Goal: Information Seeking & Learning: Learn about a topic

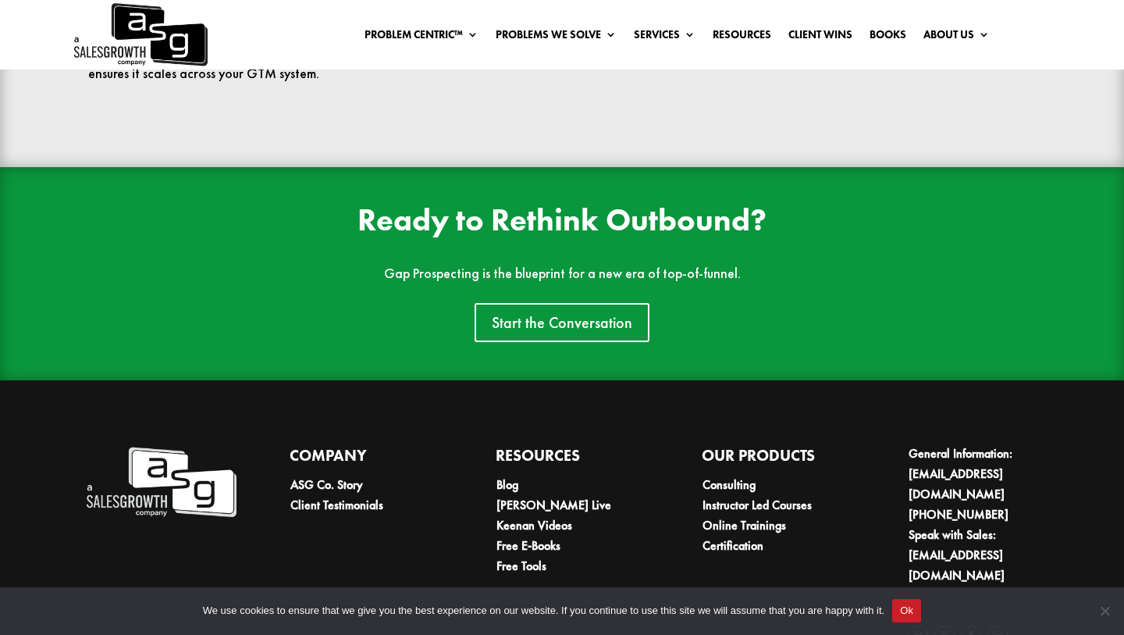
scroll to position [3496, 0]
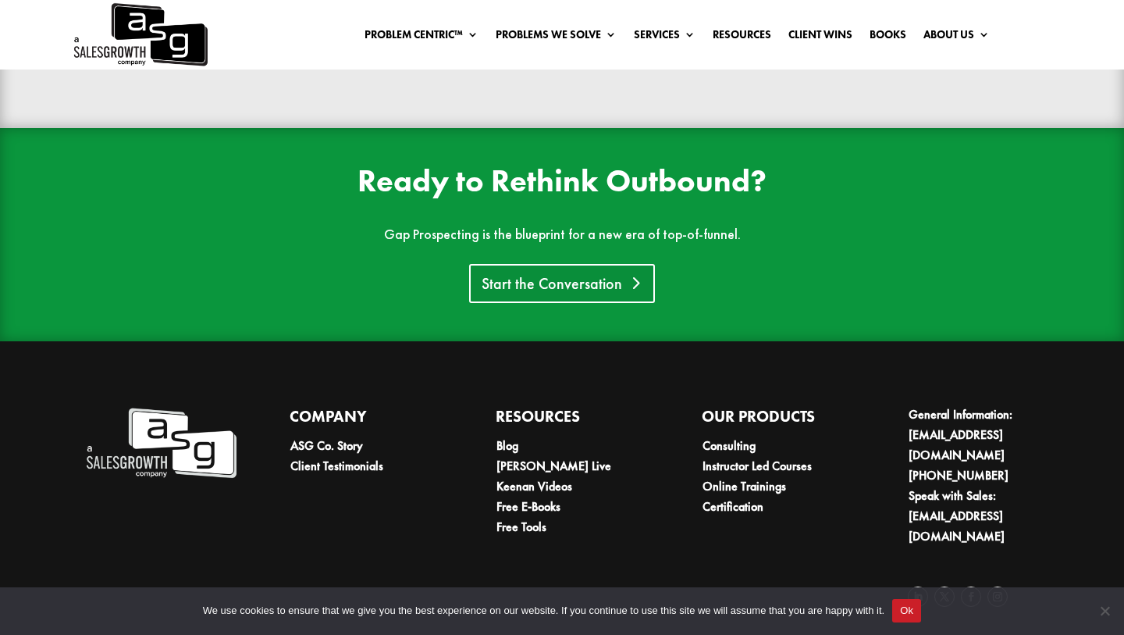
click at [595, 292] on link "Start the Conversation" at bounding box center [562, 283] width 186 height 39
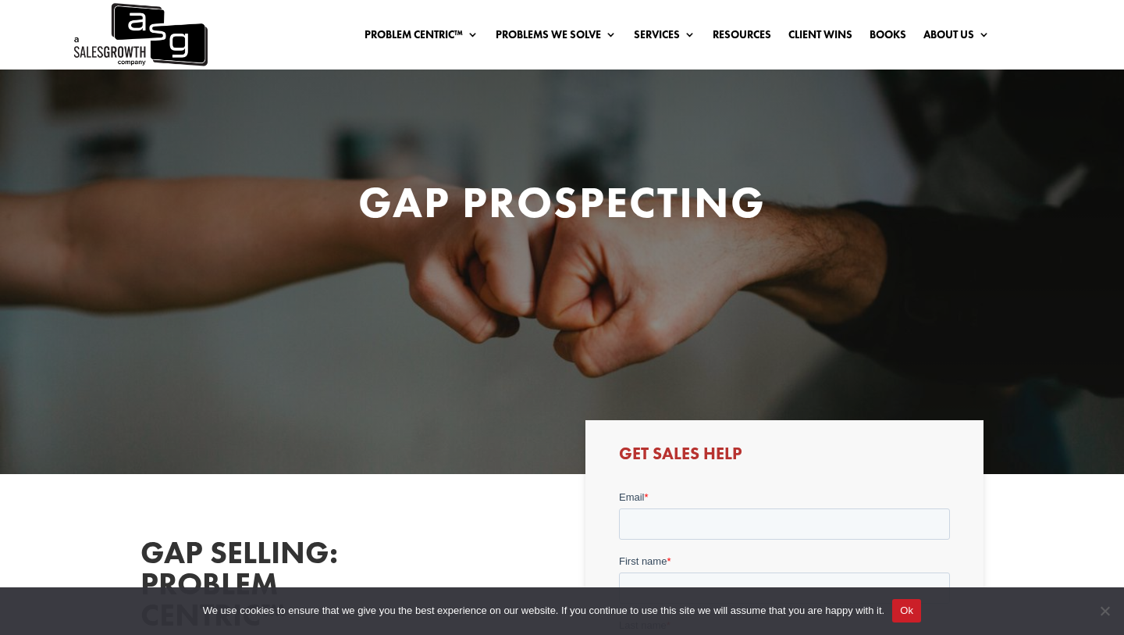
scroll to position [1, 0]
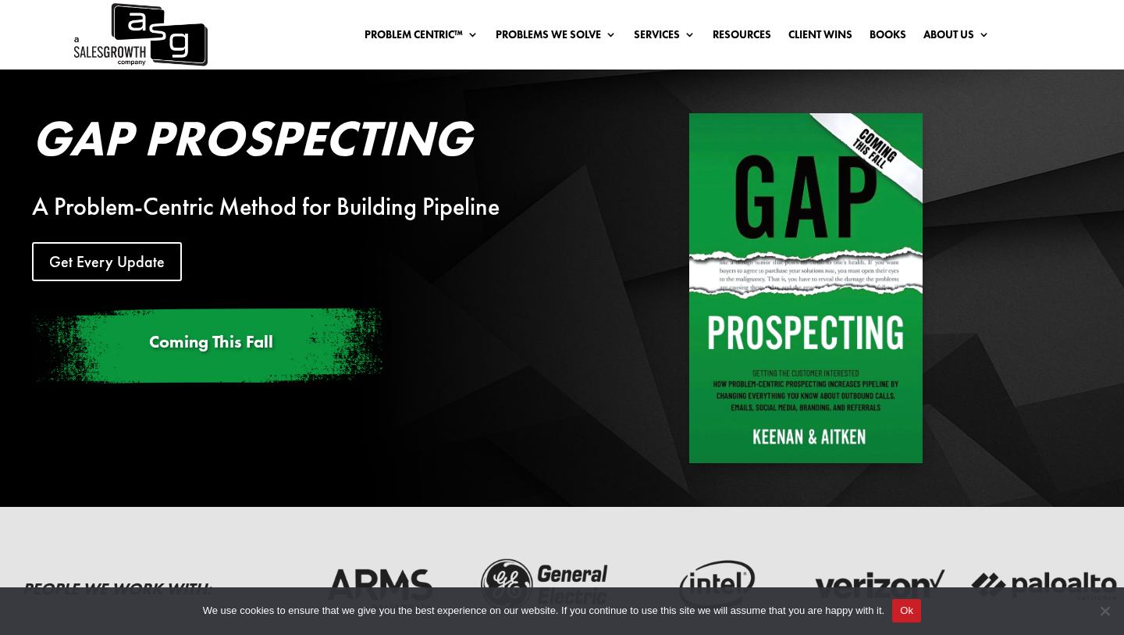
click at [241, 344] on span "Coming This Fall" at bounding box center [211, 341] width 124 height 23
click at [137, 260] on link "Get Every Update" at bounding box center [112, 261] width 161 height 39
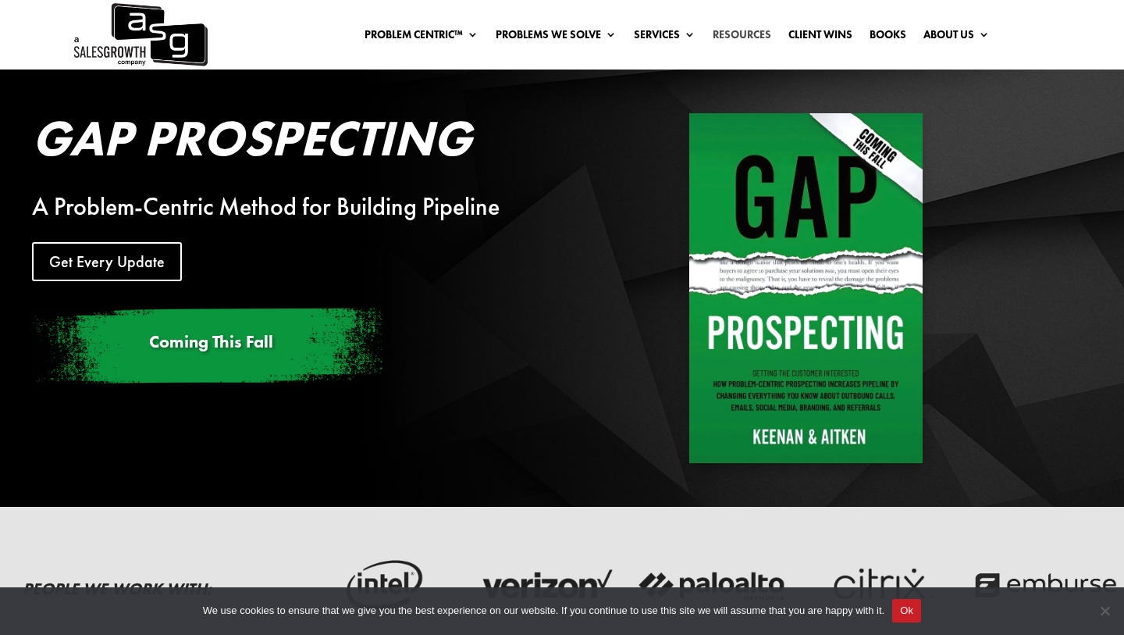
click at [750, 33] on link "Resources" at bounding box center [742, 37] width 59 height 17
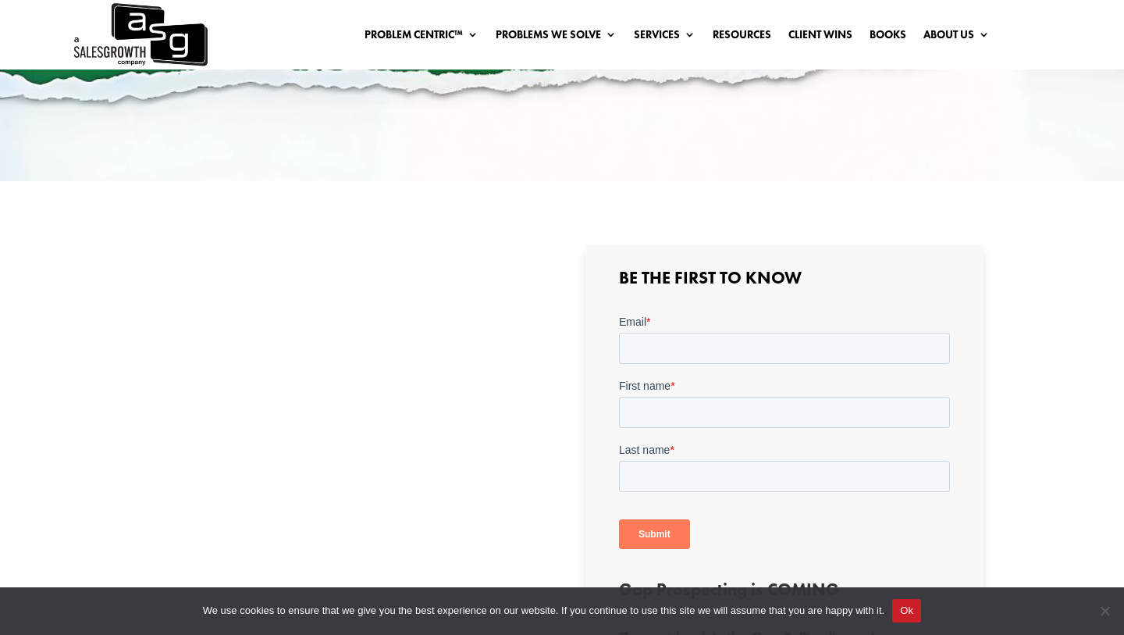
scroll to position [159, 0]
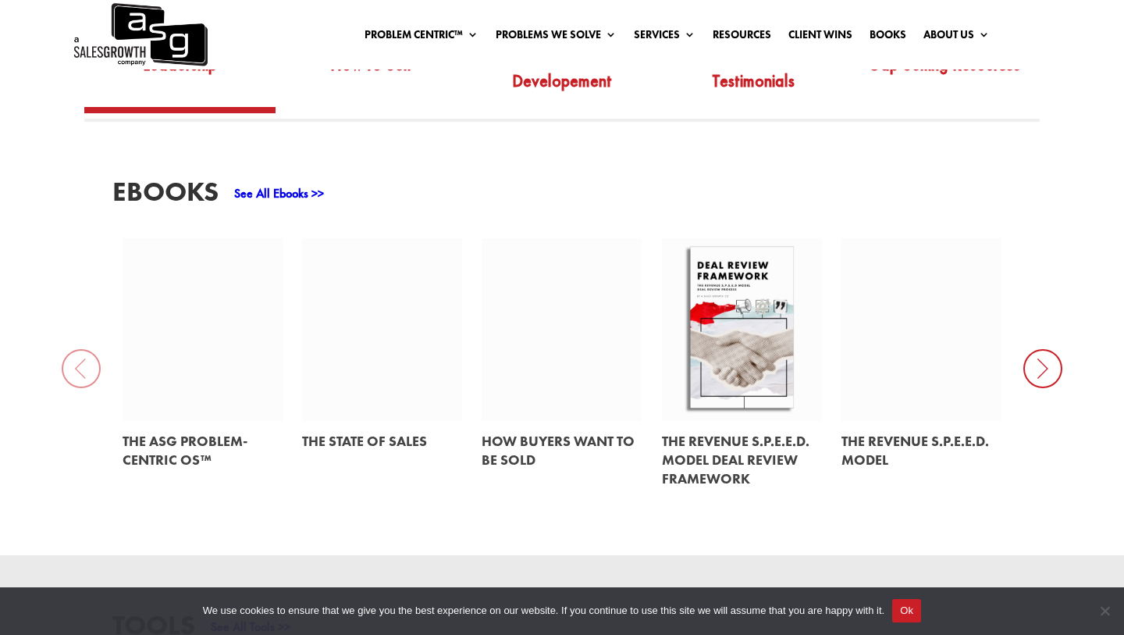
scroll to position [621, 0]
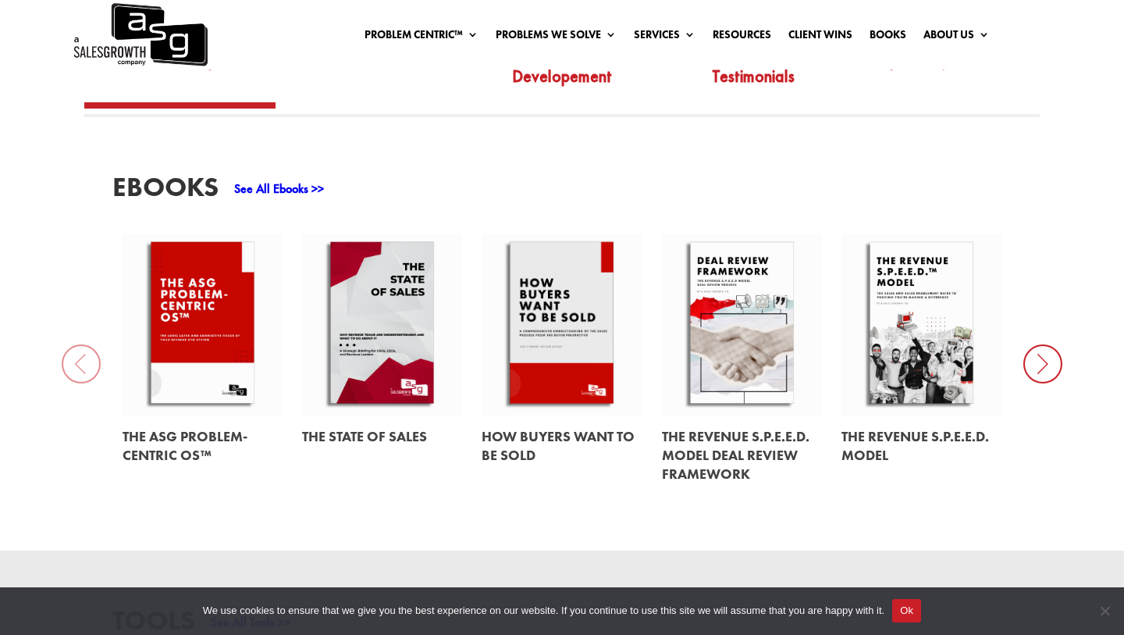
click at [166, 432] on link at bounding box center [203, 445] width 160 height 59
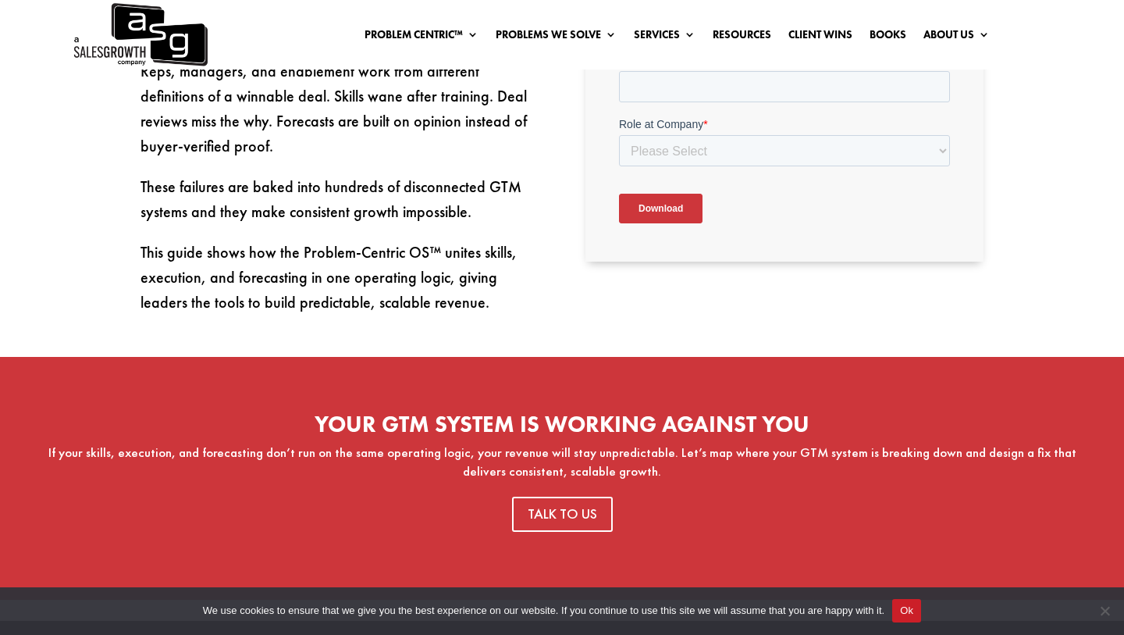
scroll to position [714, 0]
